Goal: Information Seeking & Learning: Find specific fact

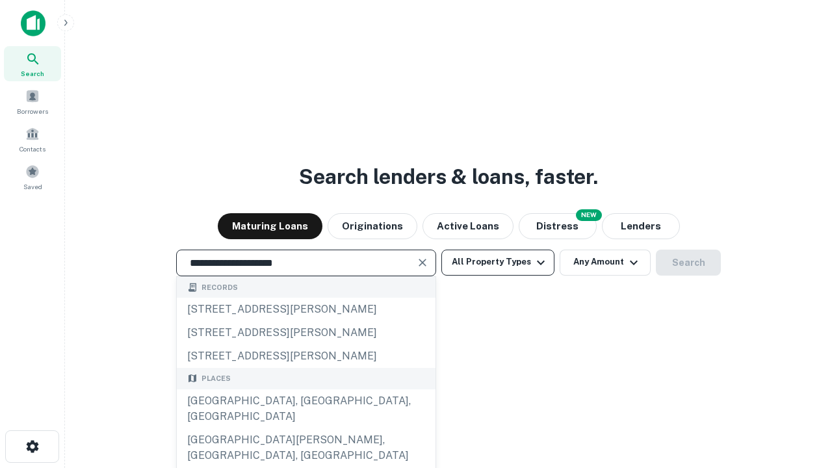
click at [305, 428] on div "[GEOGRAPHIC_DATA], [GEOGRAPHIC_DATA], [GEOGRAPHIC_DATA]" at bounding box center [306, 408] width 259 height 39
click at [498, 262] on button "All Property Types" at bounding box center [497, 262] width 113 height 26
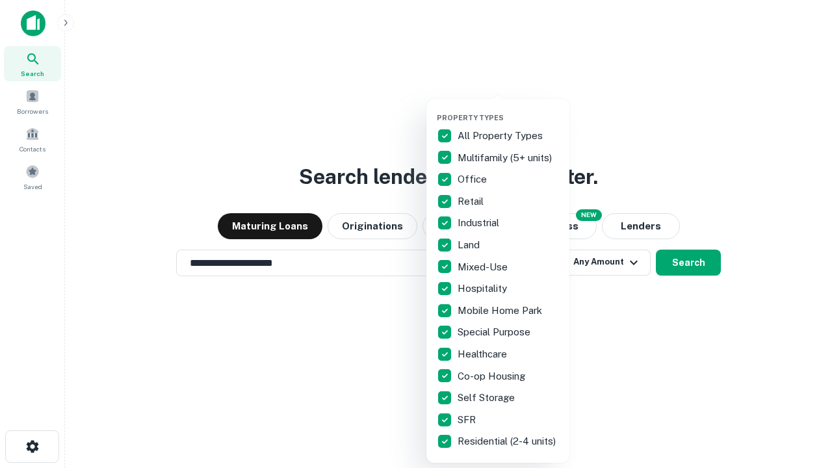
type input "**********"
click at [508, 109] on button "button" at bounding box center [508, 109] width 143 height 1
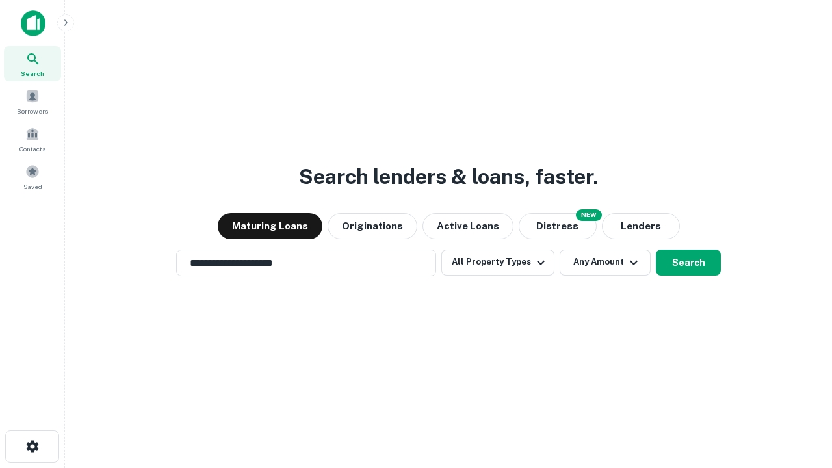
scroll to position [20, 0]
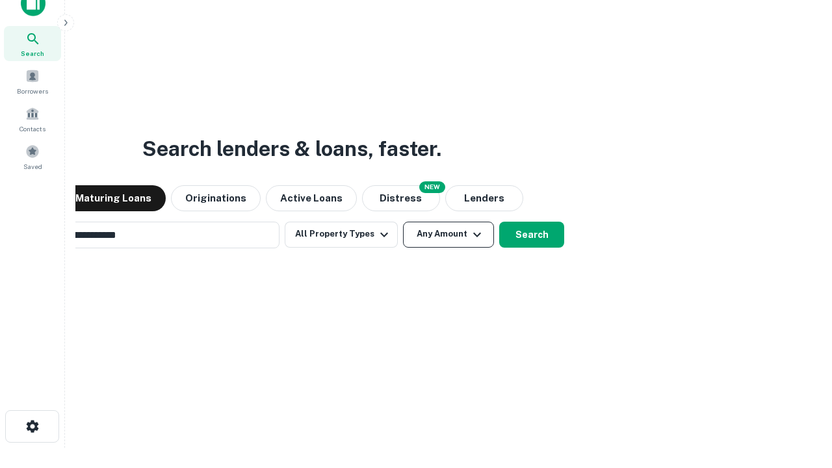
click at [403, 222] on button "Any Amount" at bounding box center [448, 235] width 91 height 26
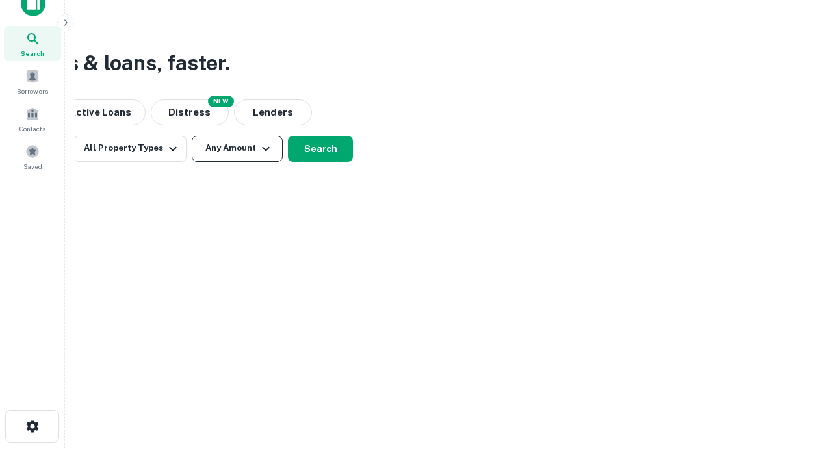
scroll to position [21, 0]
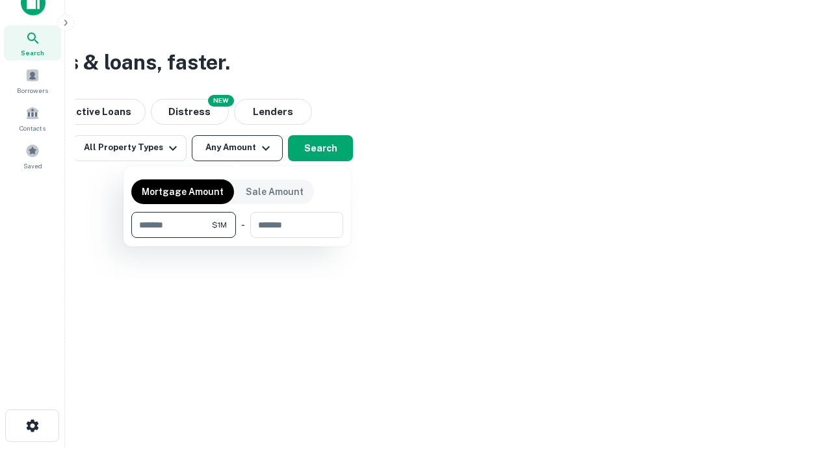
type input "*******"
click at [237, 238] on button "button" at bounding box center [237, 238] width 212 height 1
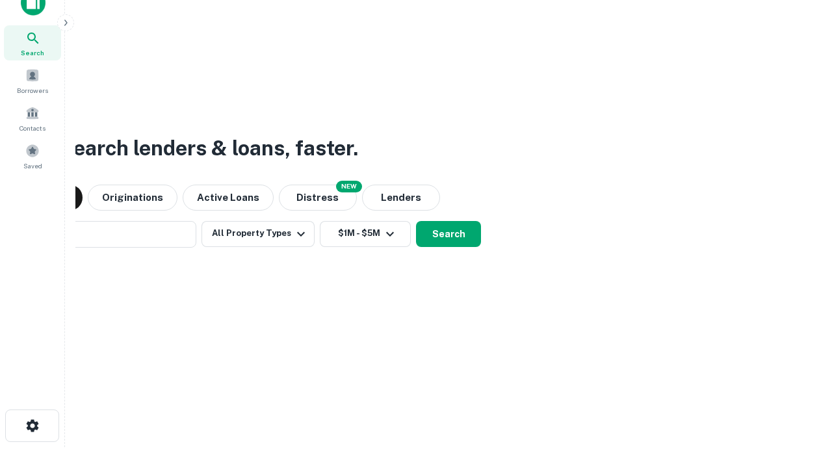
scroll to position [20, 0]
click at [416, 222] on button "Search" at bounding box center [448, 235] width 65 height 26
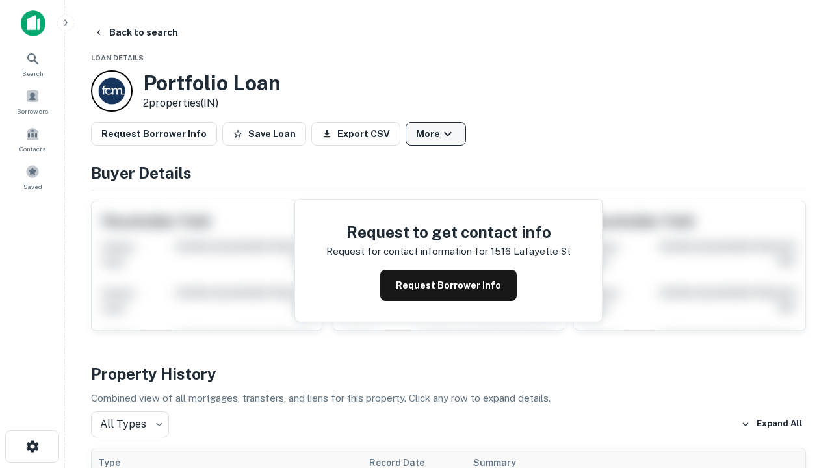
click at [435, 134] on button "More" at bounding box center [435, 133] width 60 height 23
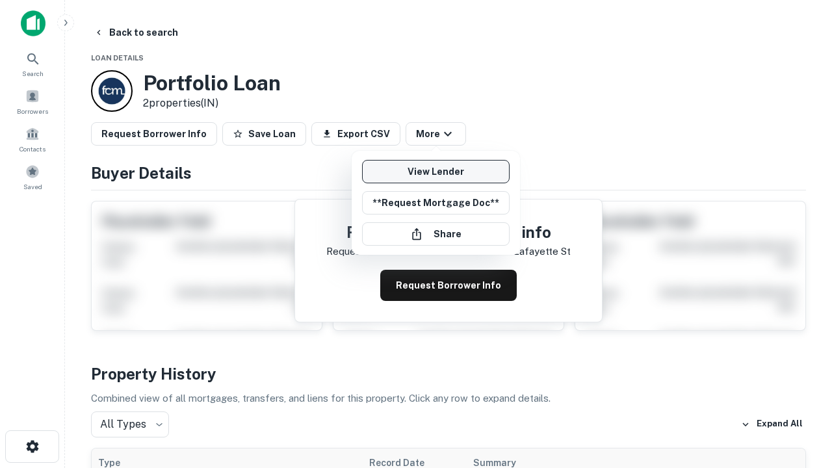
click at [435, 172] on link "View Lender" at bounding box center [435, 171] width 147 height 23
